Goal: Task Accomplishment & Management: Manage account settings

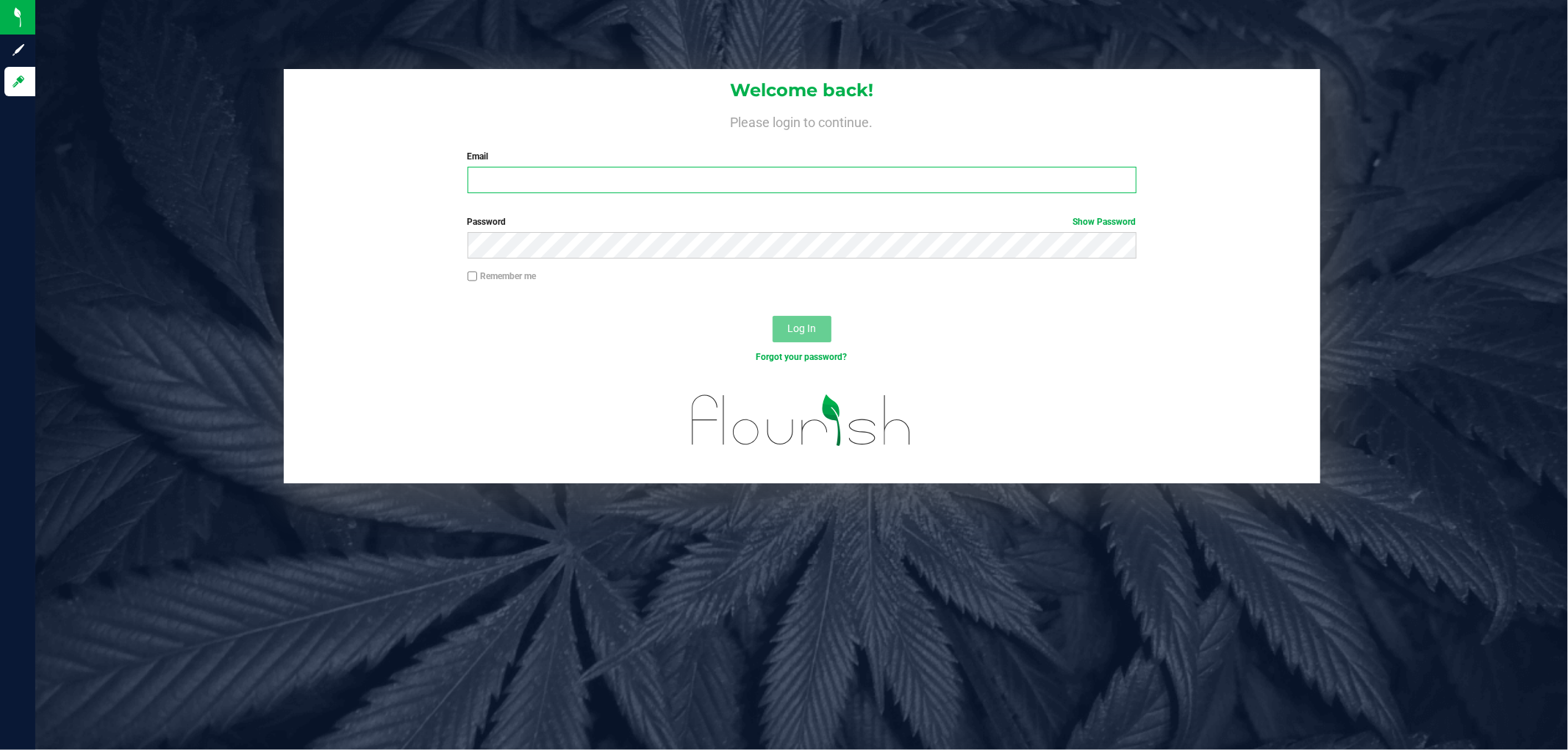
click at [642, 180] on input "Email" at bounding box center [801, 180] width 669 height 27
type input "[EMAIL_ADDRESS][DOMAIN_NAME]"
click at [772, 316] on button "Log In" at bounding box center [801, 329] width 59 height 27
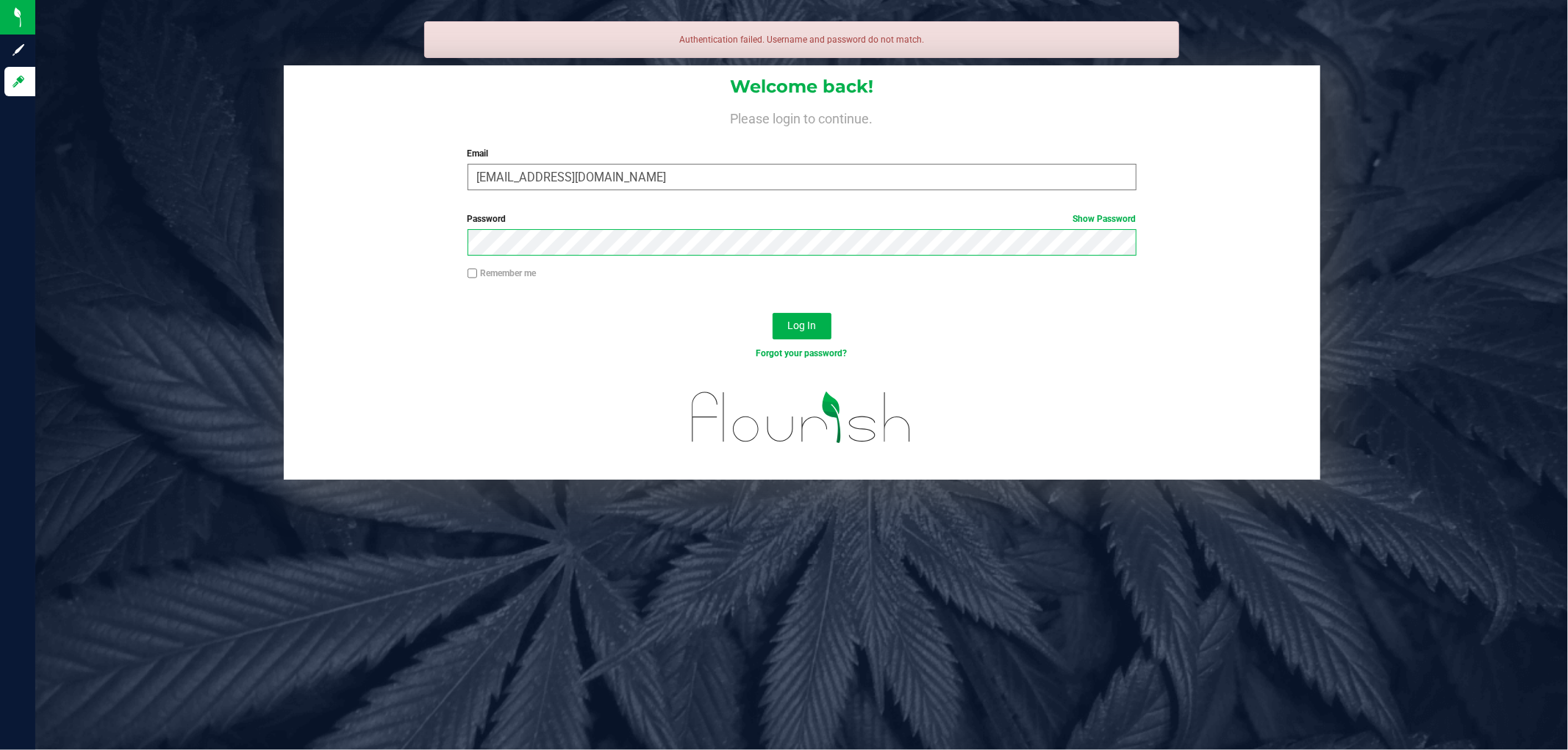
click at [772, 313] on button "Log In" at bounding box center [801, 326] width 59 height 27
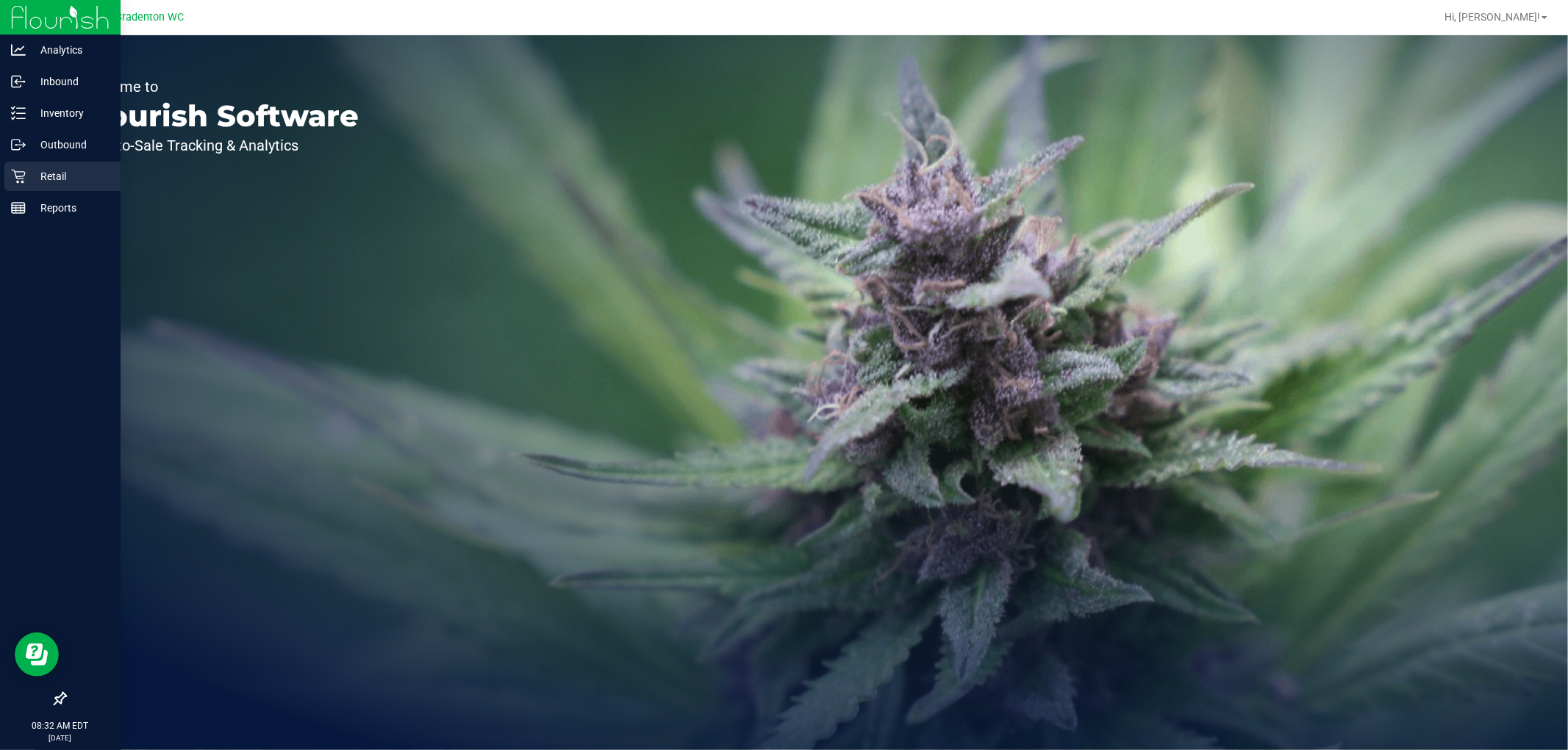
click at [39, 184] on p "Retail" at bounding box center [70, 176] width 88 height 17
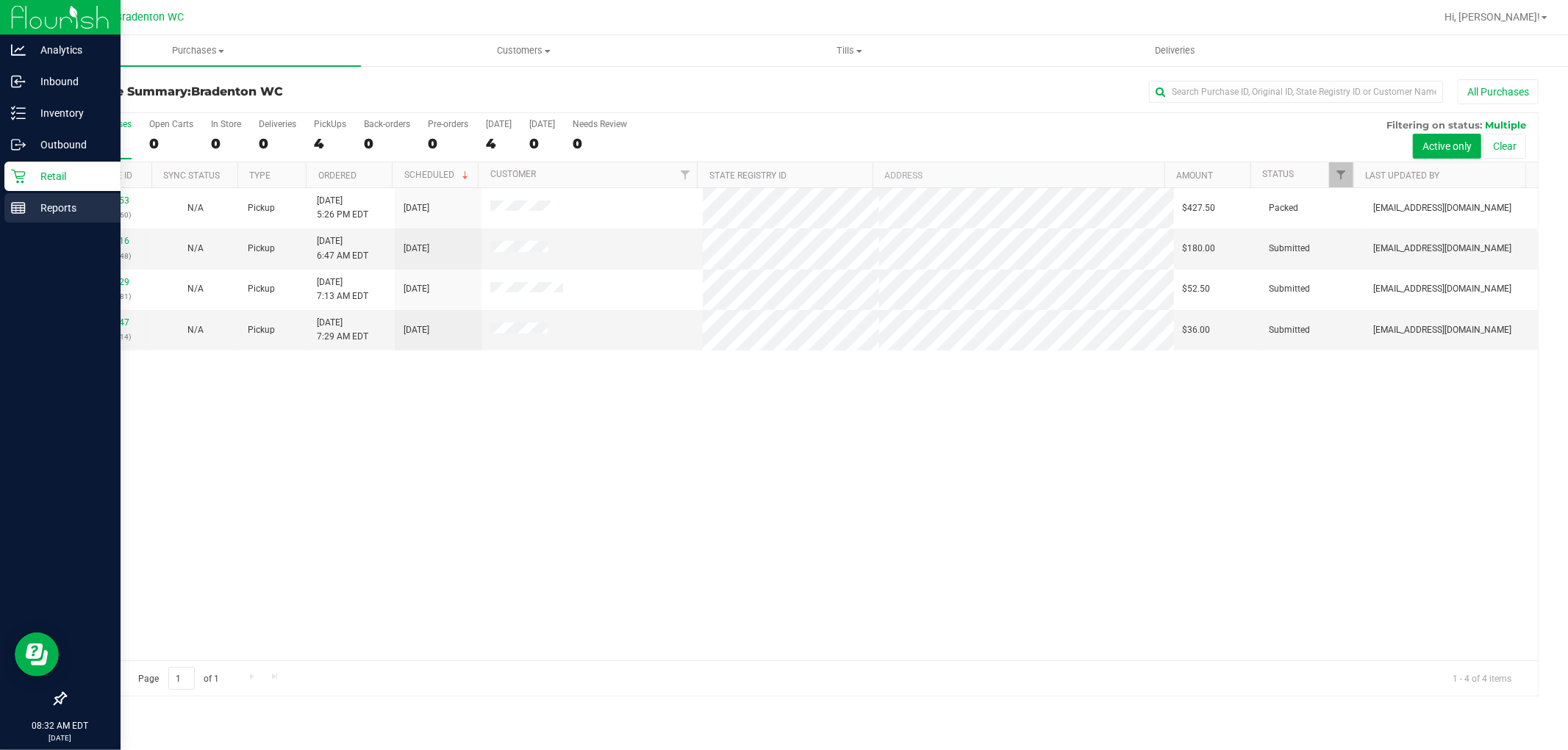
click at [35, 210] on p "Reports" at bounding box center [70, 208] width 88 height 17
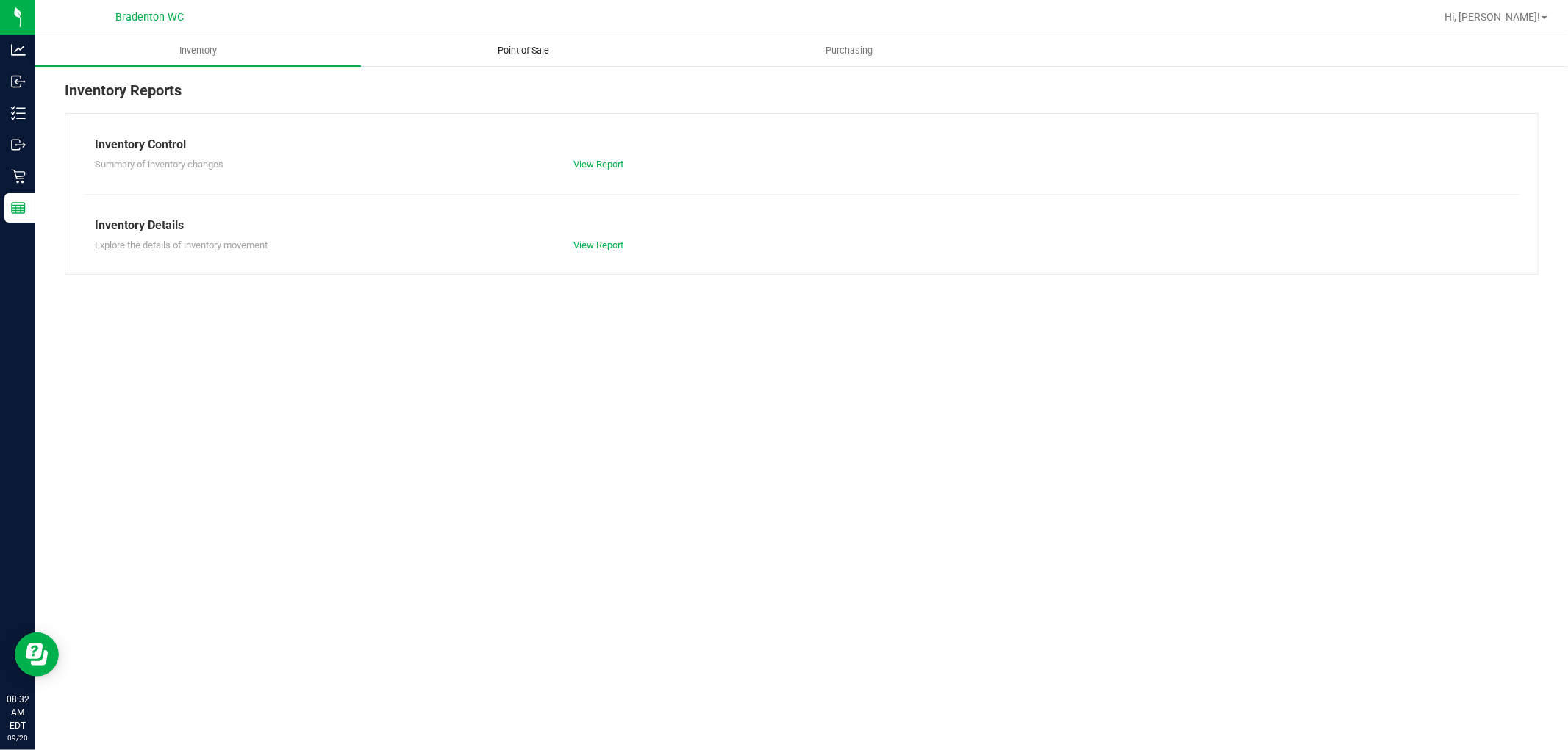
click at [509, 54] on span "Point of Sale" at bounding box center [524, 50] width 91 height 13
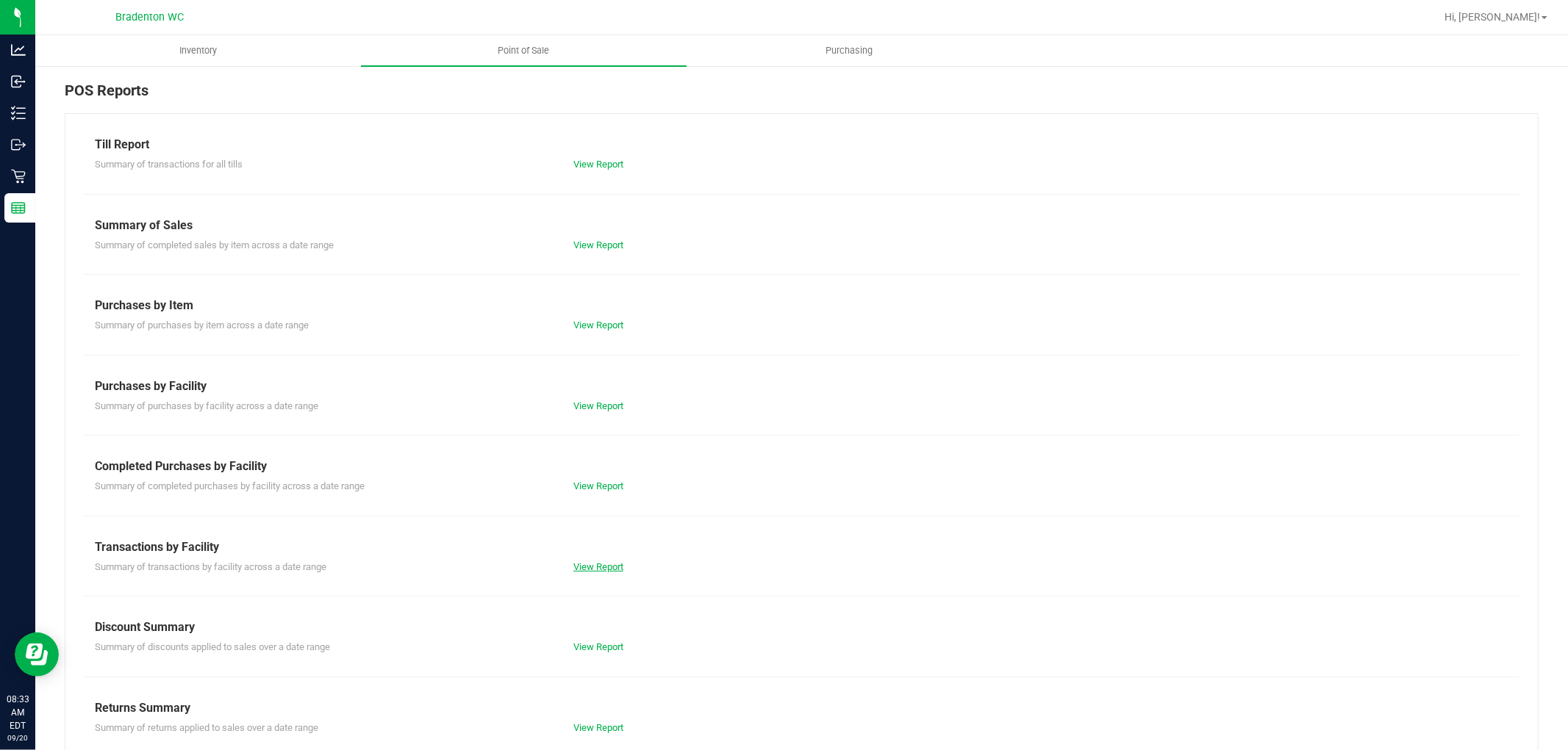
click at [600, 570] on link "View Report" at bounding box center [598, 567] width 50 height 11
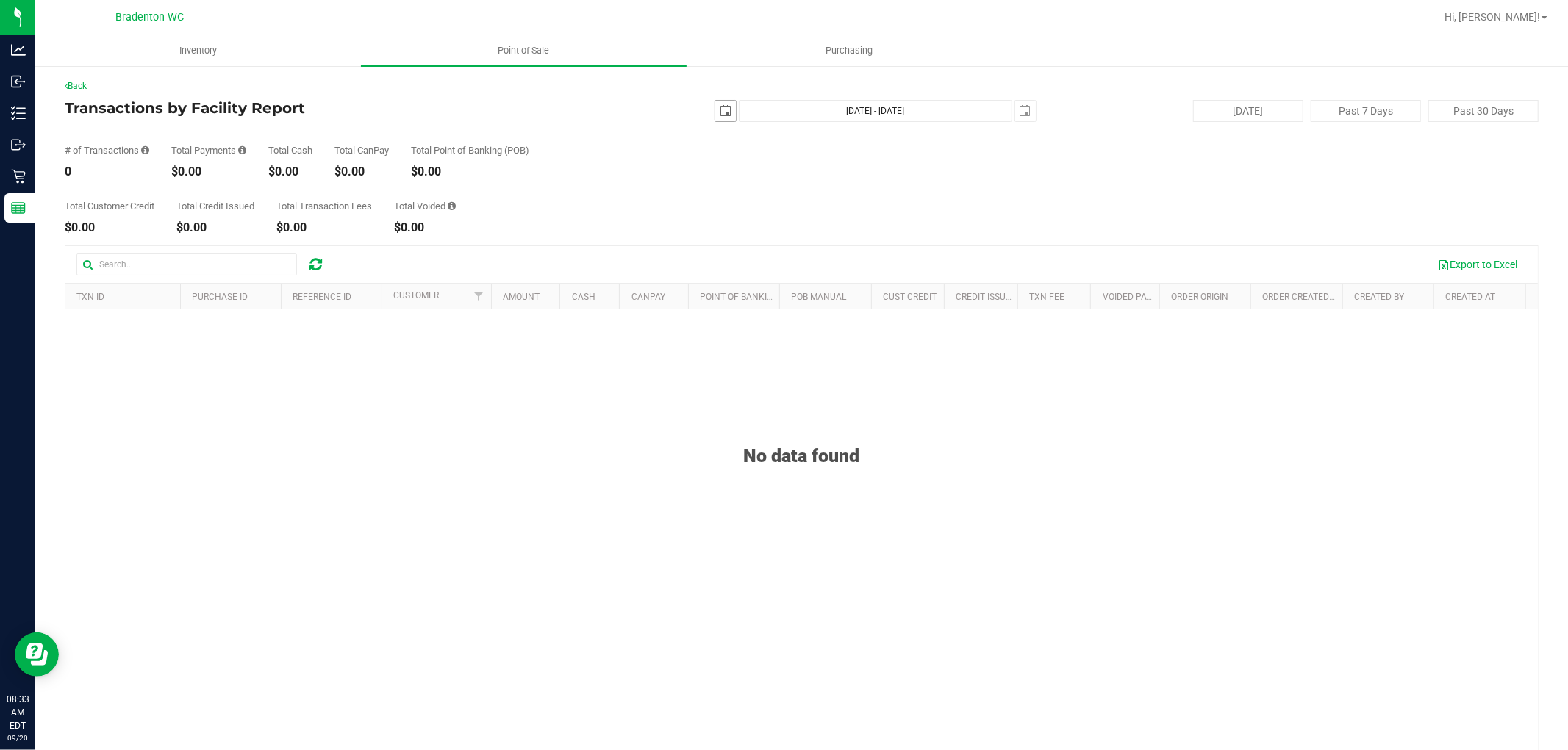
drag, startPoint x: 710, startPoint y: 104, endPoint x: 710, endPoint y: 112, distance: 8.0
click at [715, 111] on span "select" at bounding box center [726, 111] width 20 height 20
click at [820, 239] on link "19" at bounding box center [826, 237] width 21 height 23
type input "[DATE]"
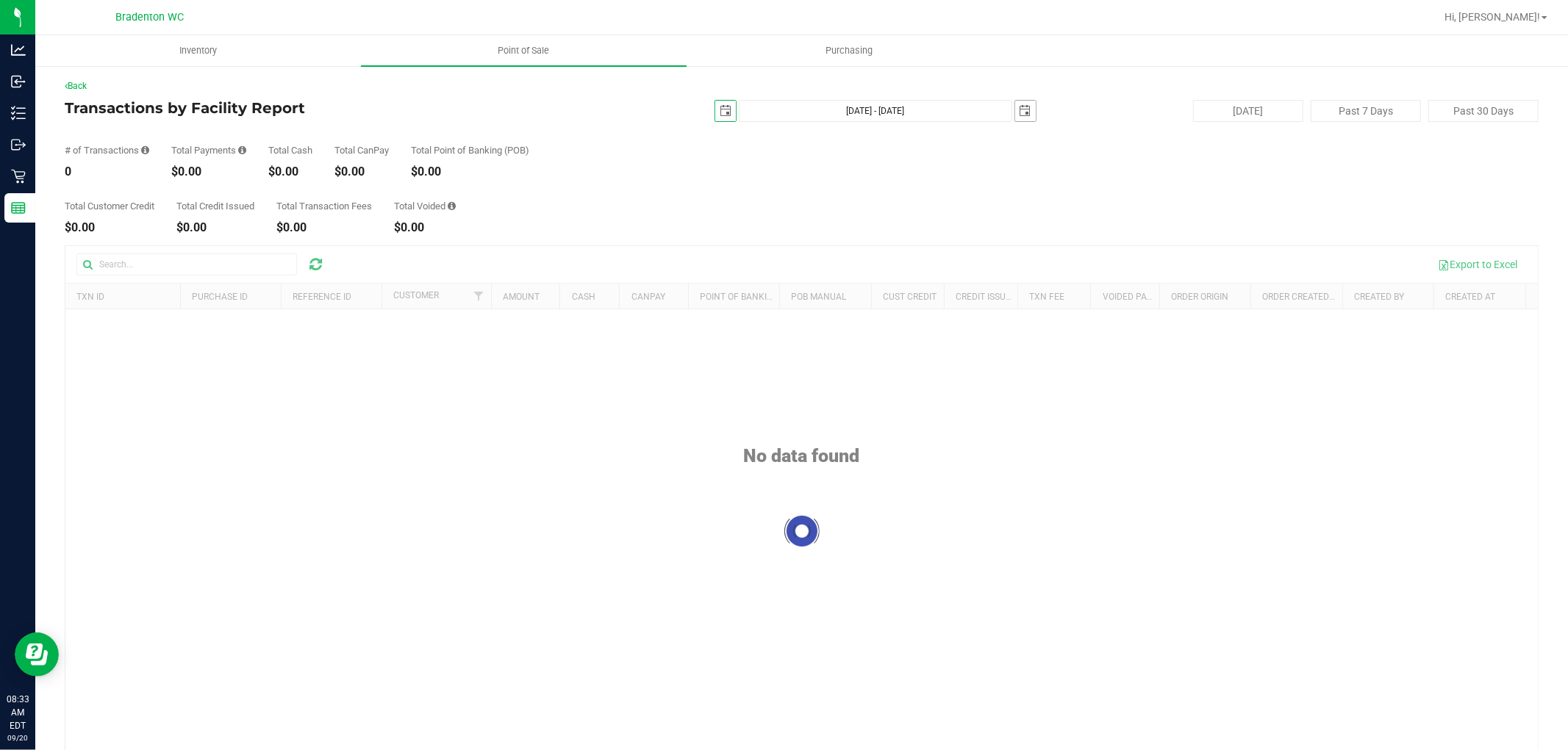
click at [1015, 106] on span "select" at bounding box center [1025, 111] width 20 height 20
click at [1123, 234] on link "19" at bounding box center [1126, 235] width 21 height 23
type input "[DATE] - [DATE]"
type input "[DATE]"
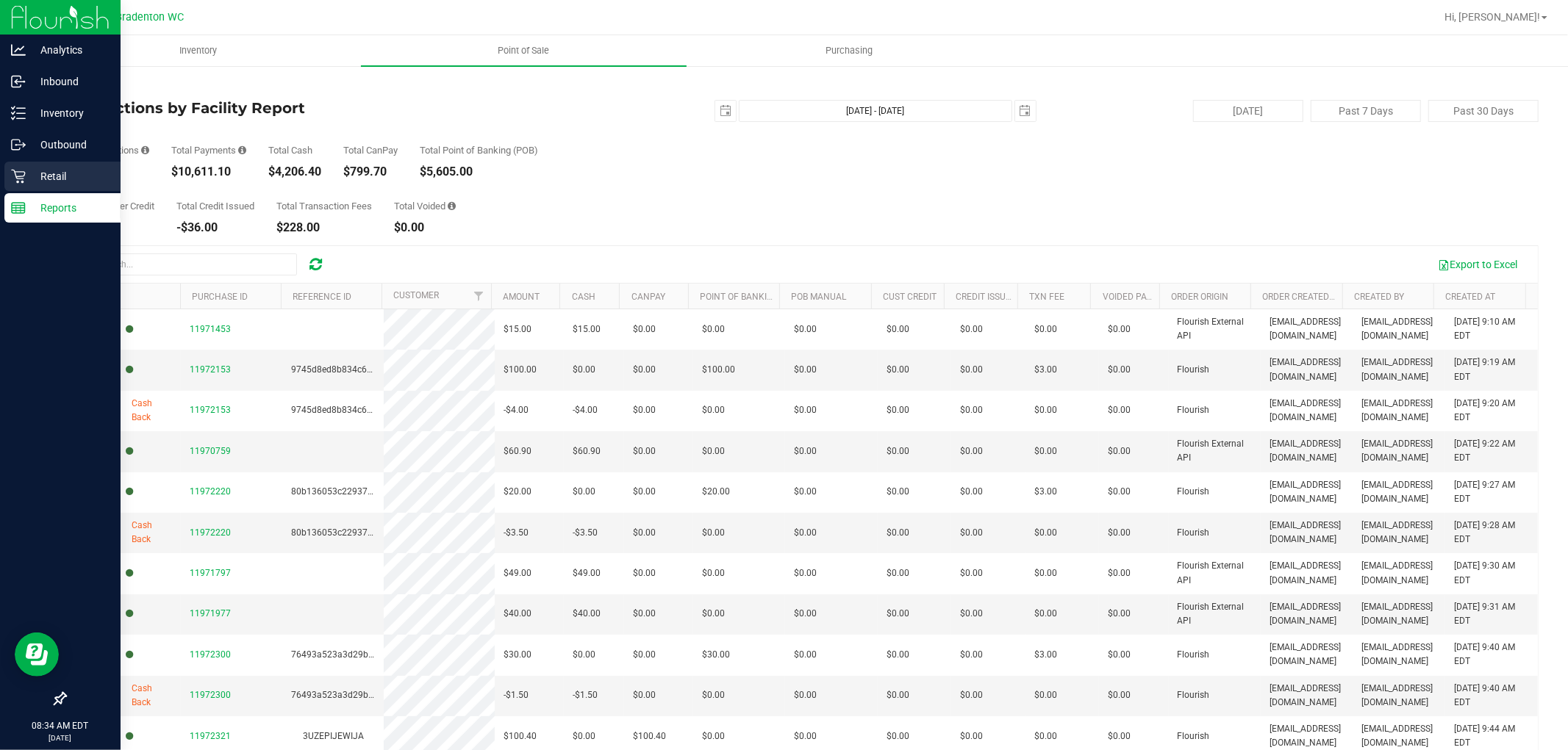
click at [17, 180] on icon at bounding box center [18, 176] width 15 height 15
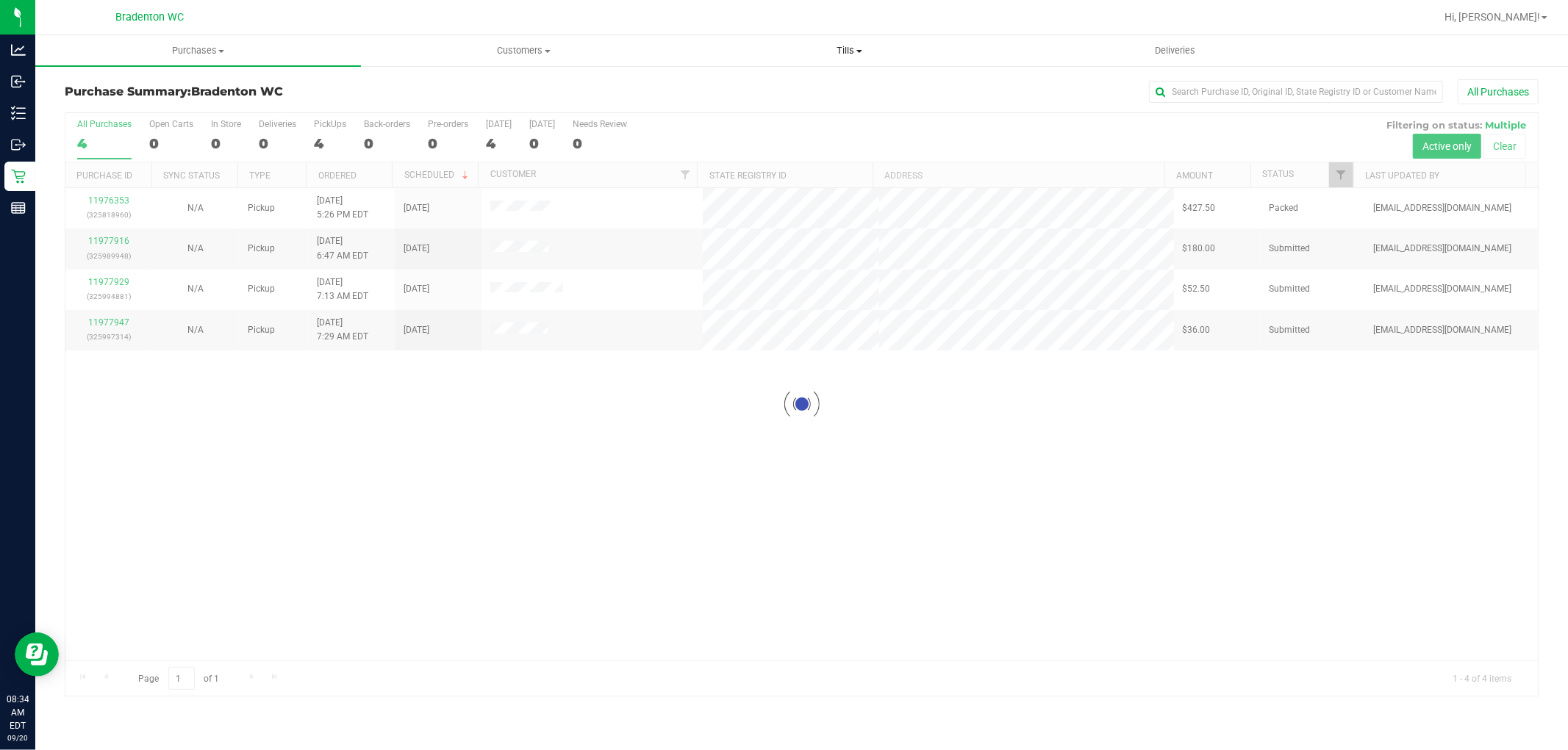
click at [848, 57] on span "Tills" at bounding box center [849, 50] width 324 height 13
click at [823, 91] on li "Manage tills" at bounding box center [849, 89] width 325 height 17
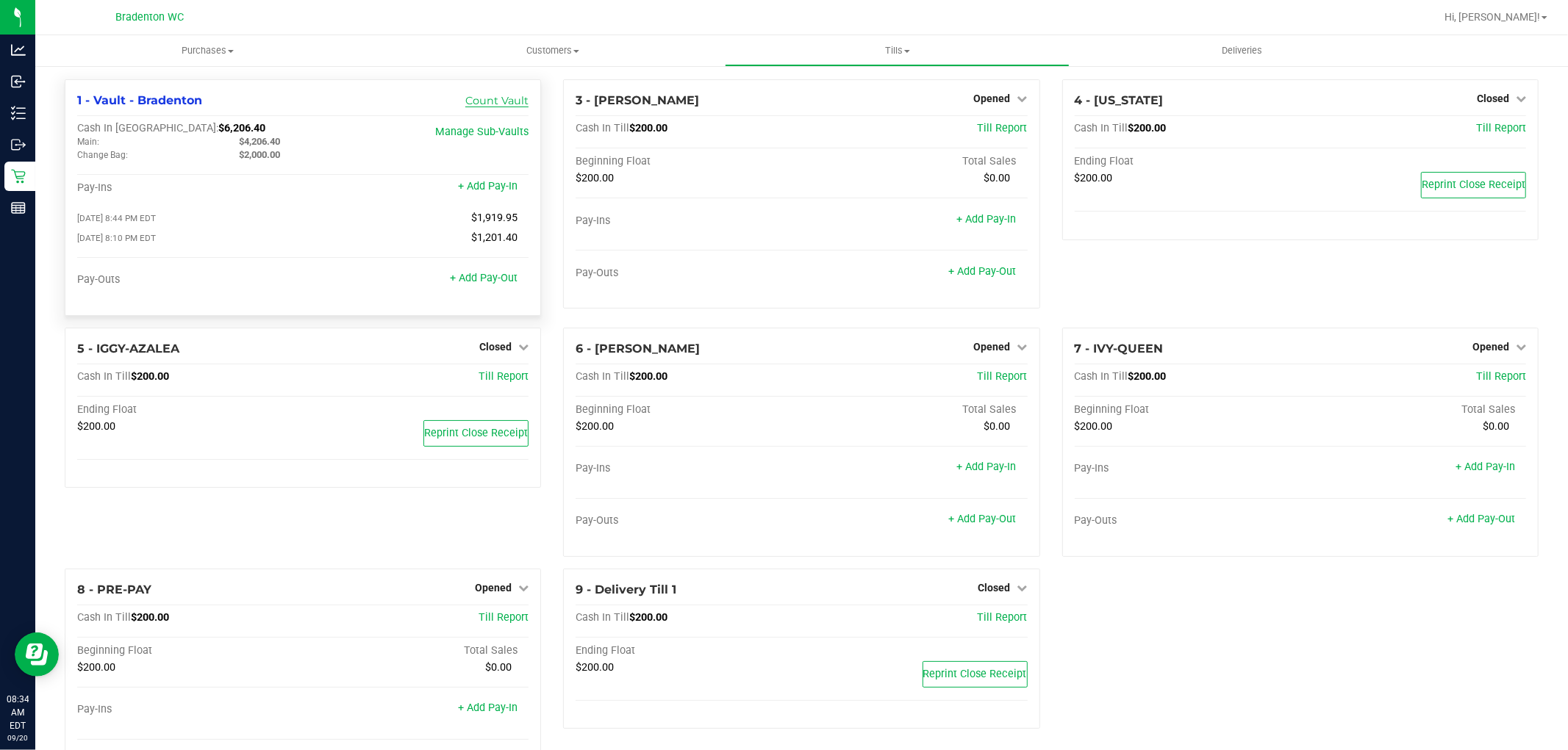
click at [490, 101] on link "Count Vault" at bounding box center [496, 100] width 63 height 13
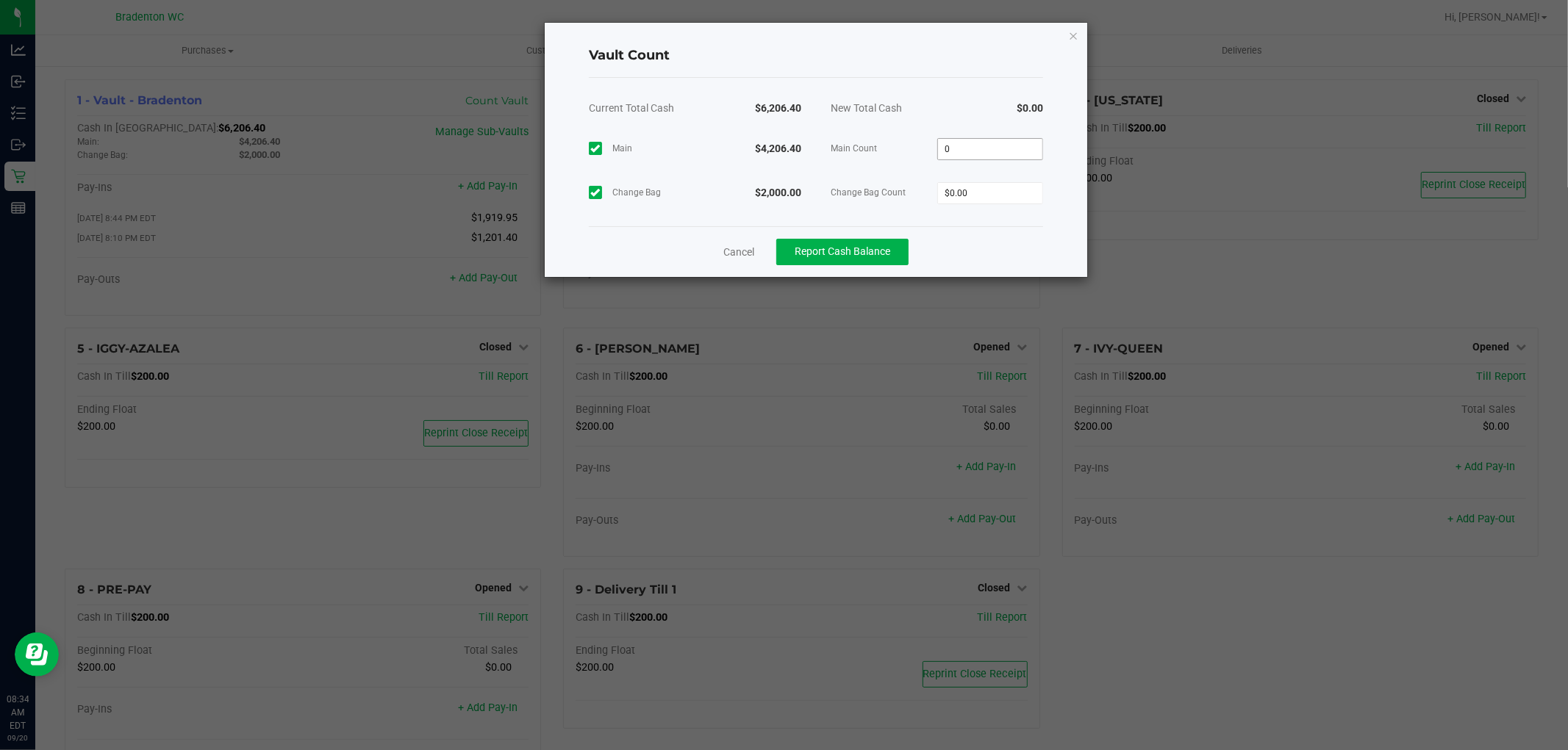
click at [1004, 151] on input "0" at bounding box center [990, 149] width 105 height 20
type input "$4,206.40"
click at [983, 199] on input "0" at bounding box center [990, 193] width 105 height 20
type input "$2,000.00"
click at [884, 241] on button "Report Cash Balance" at bounding box center [842, 252] width 132 height 27
